Goal: Navigation & Orientation: Find specific page/section

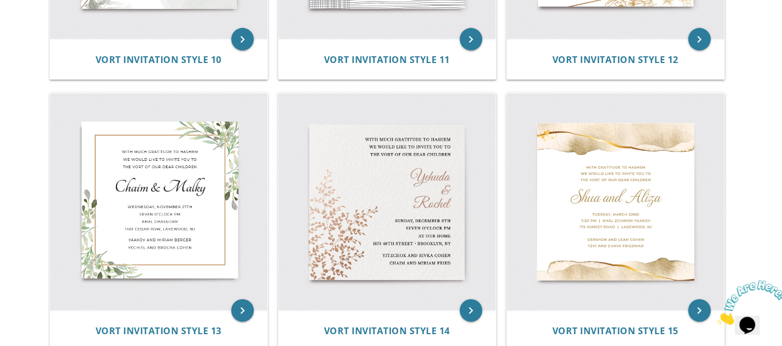
scroll to position [1313, 0]
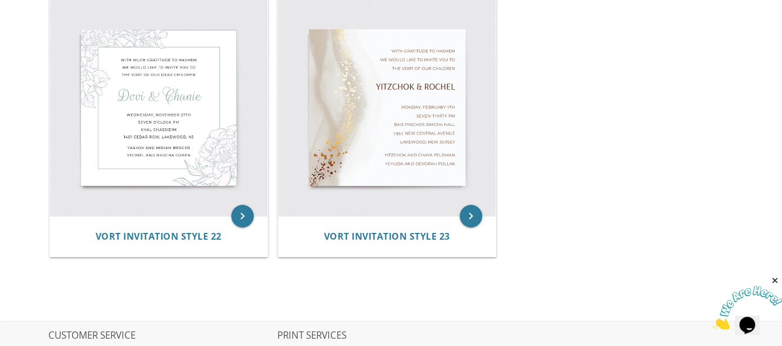
scroll to position [2306, 0]
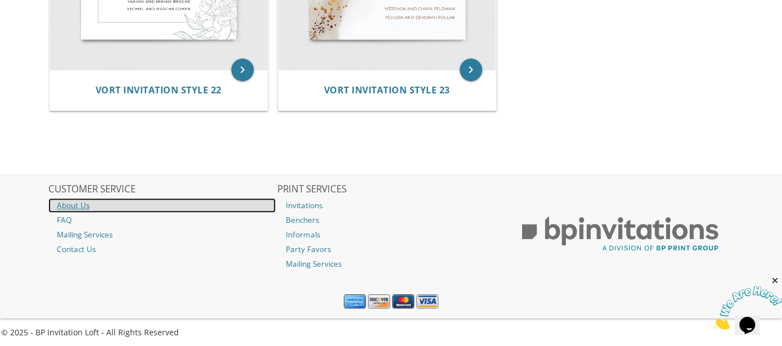
click at [66, 203] on link "About Us" at bounding box center [161, 205] width 227 height 15
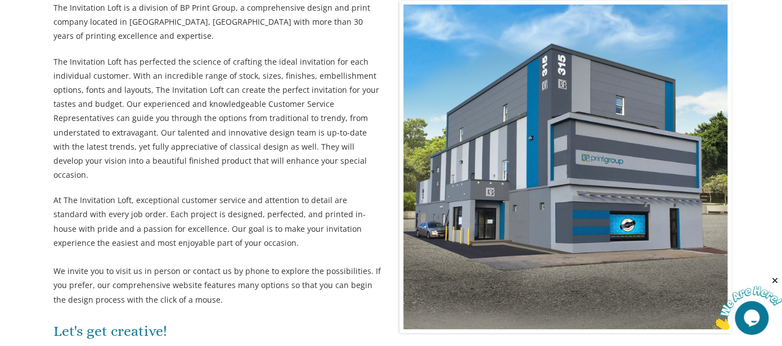
scroll to position [341, 0]
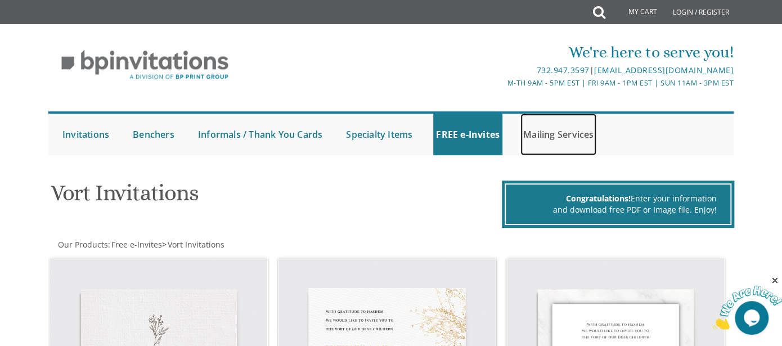
click at [560, 135] on link "Mailing Services" at bounding box center [559, 135] width 76 height 42
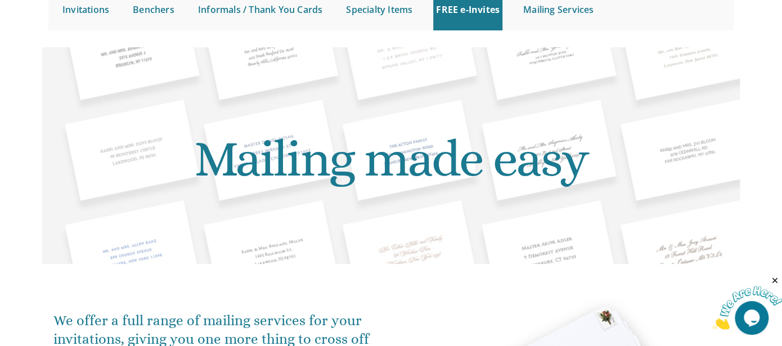
scroll to position [62, 0]
